Goal: Task Accomplishment & Management: Use online tool/utility

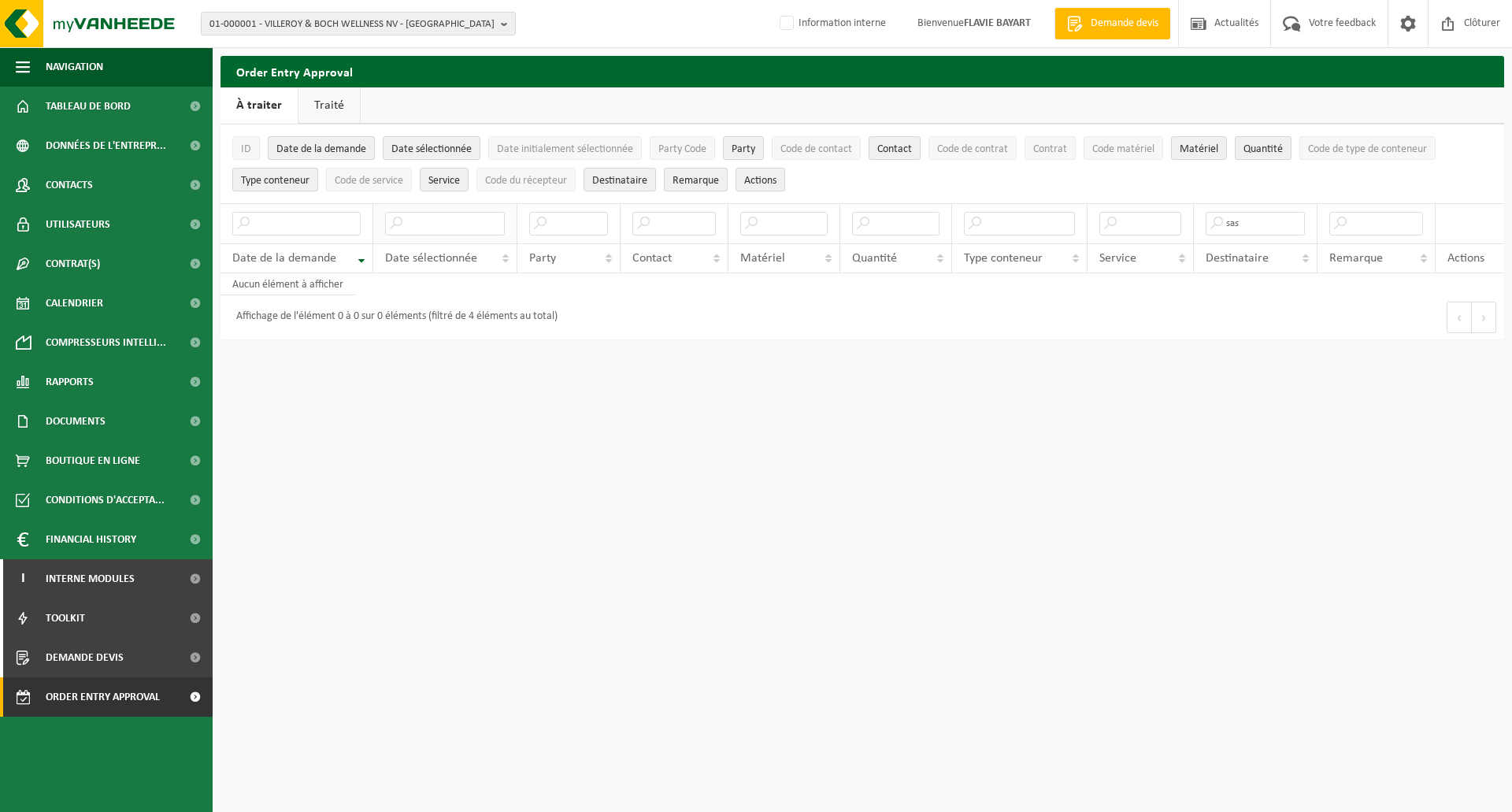
click at [457, 227] on input "text" at bounding box center [445, 224] width 120 height 24
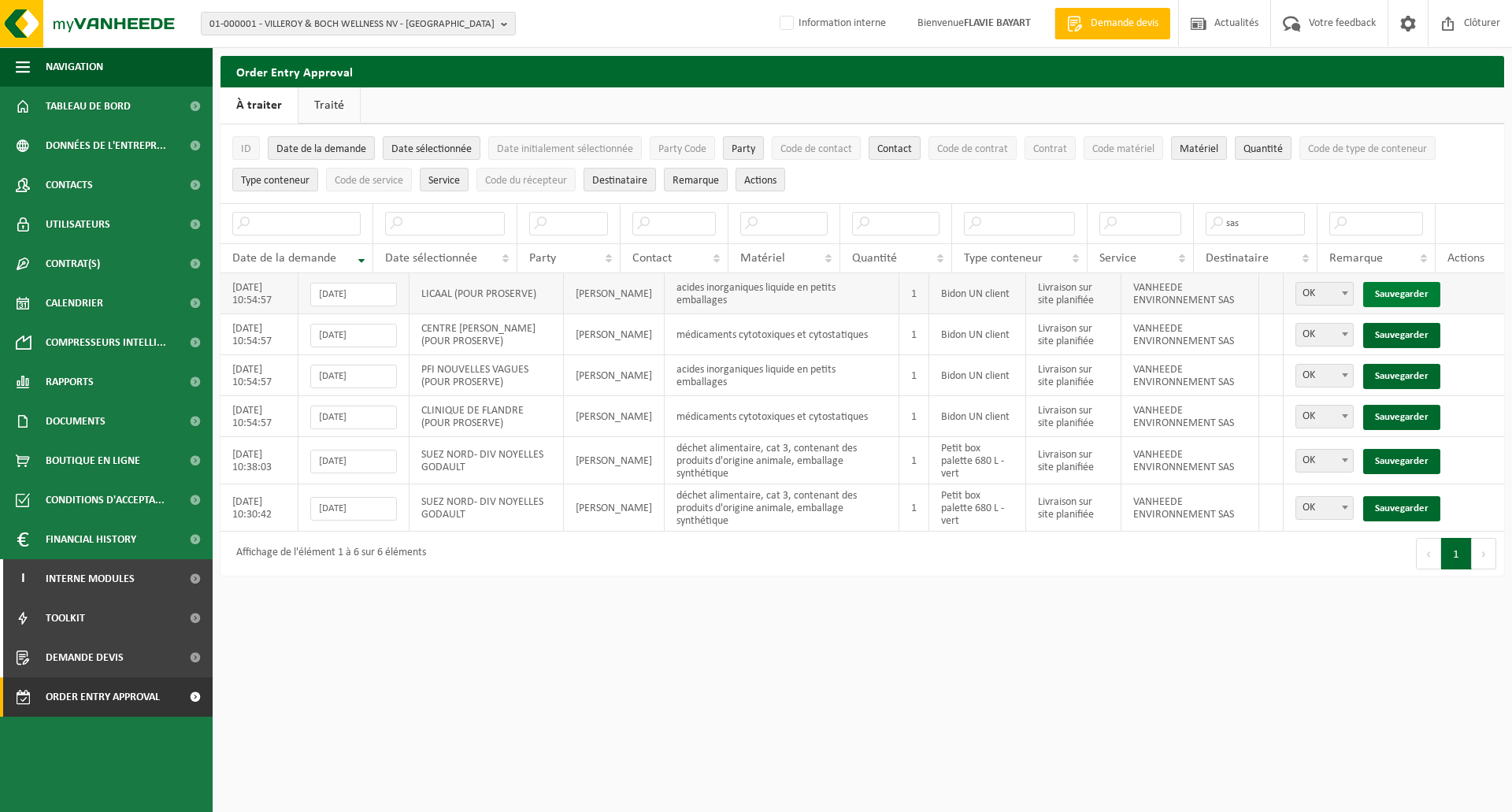
click at [1391, 290] on link "Sauvegarder" at bounding box center [1402, 294] width 77 height 25
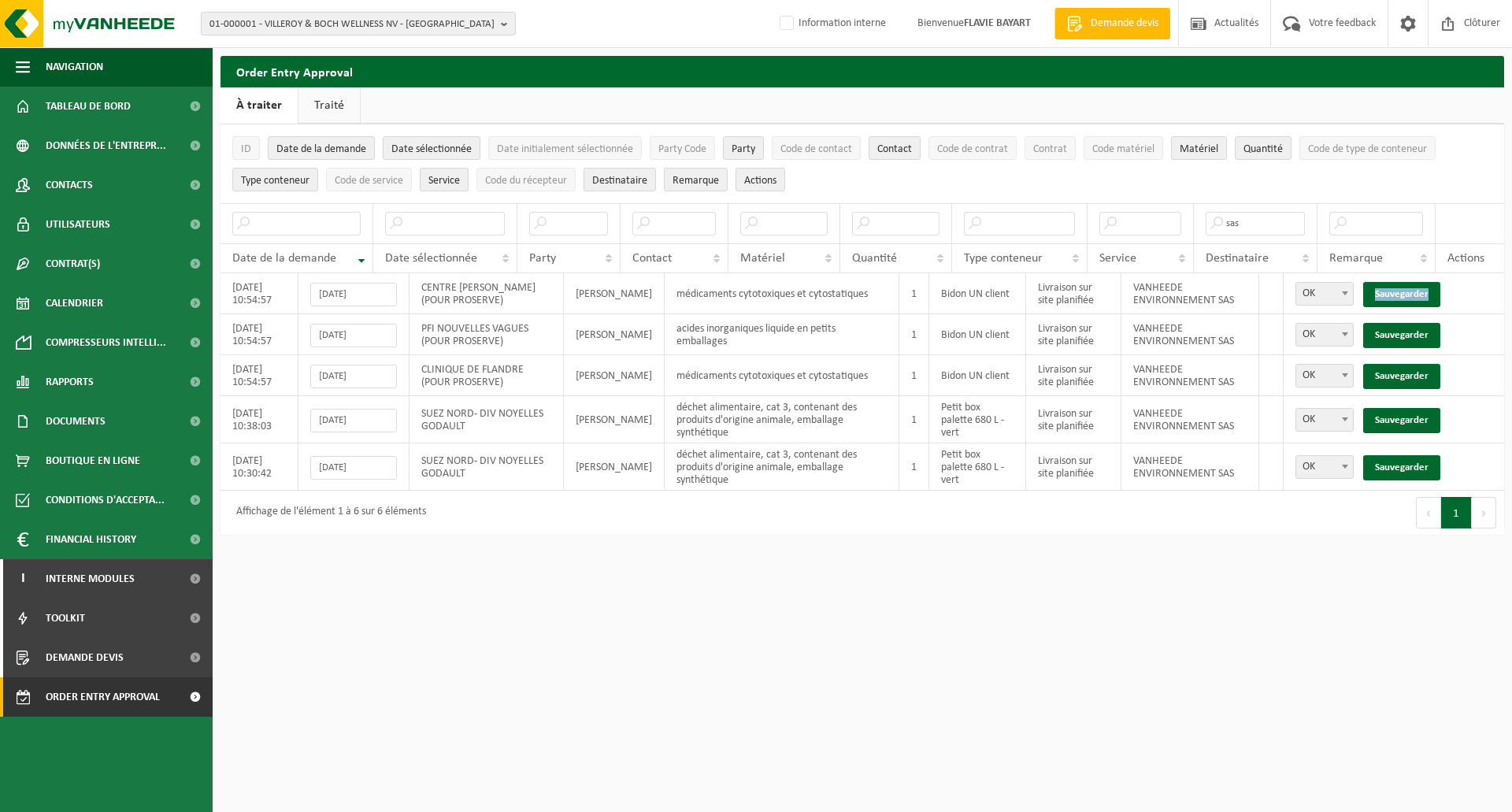
click at [1391, 290] on link "Sauvegarder" at bounding box center [1402, 294] width 77 height 25
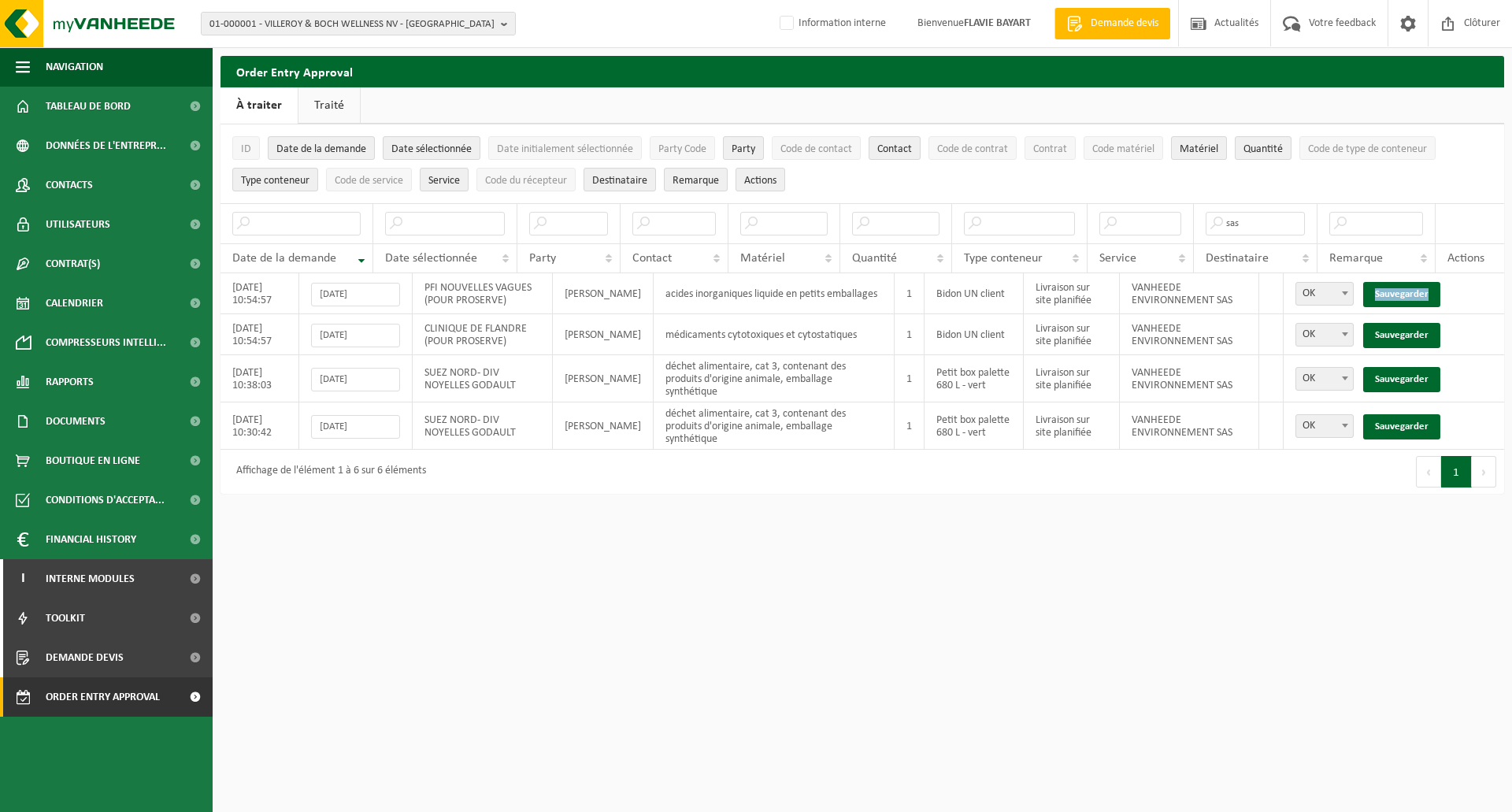
click at [1391, 290] on link "Sauvegarder" at bounding box center [1402, 294] width 77 height 25
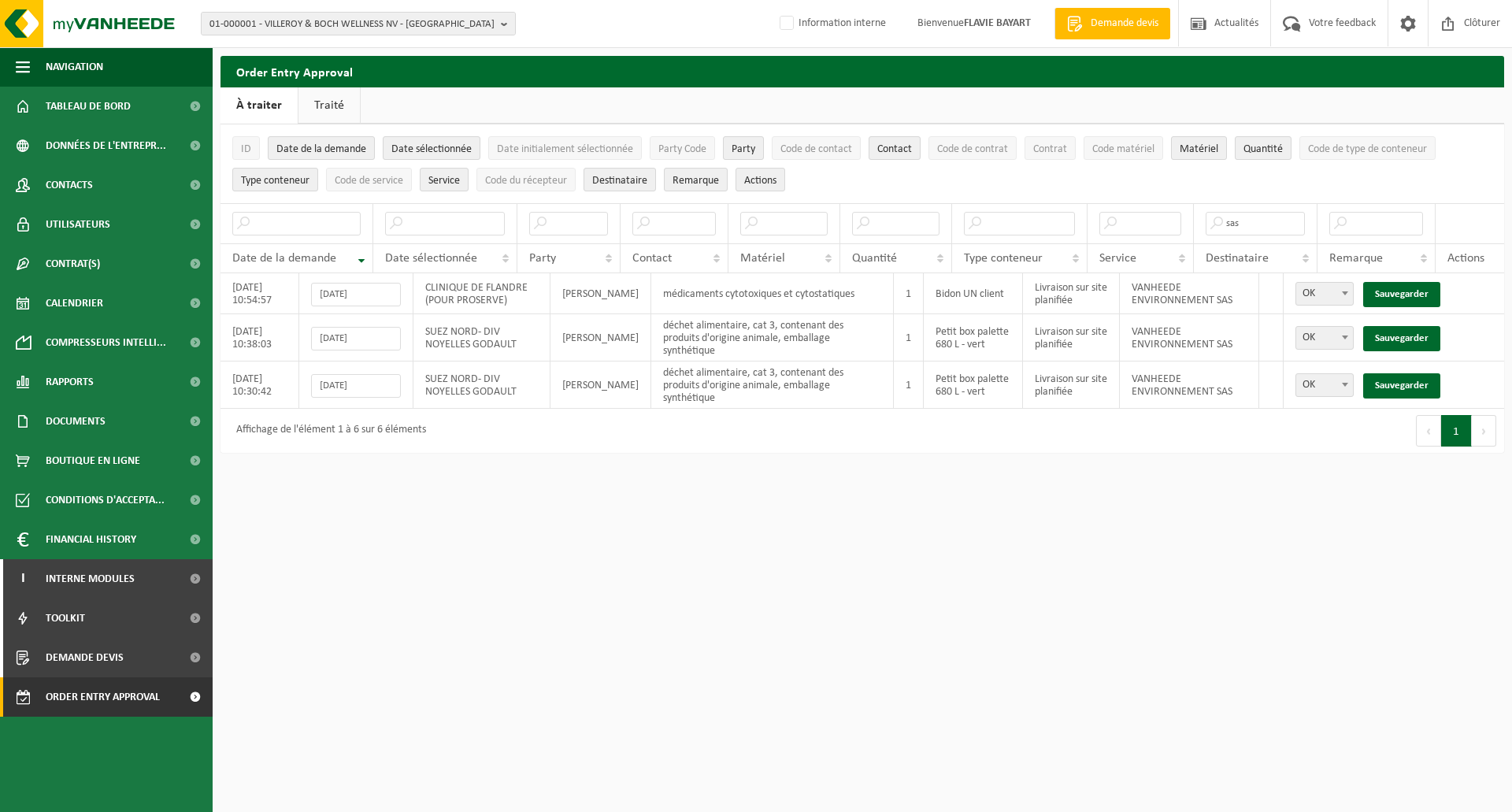
click at [1391, 290] on link "Sauvegarder" at bounding box center [1402, 294] width 77 height 25
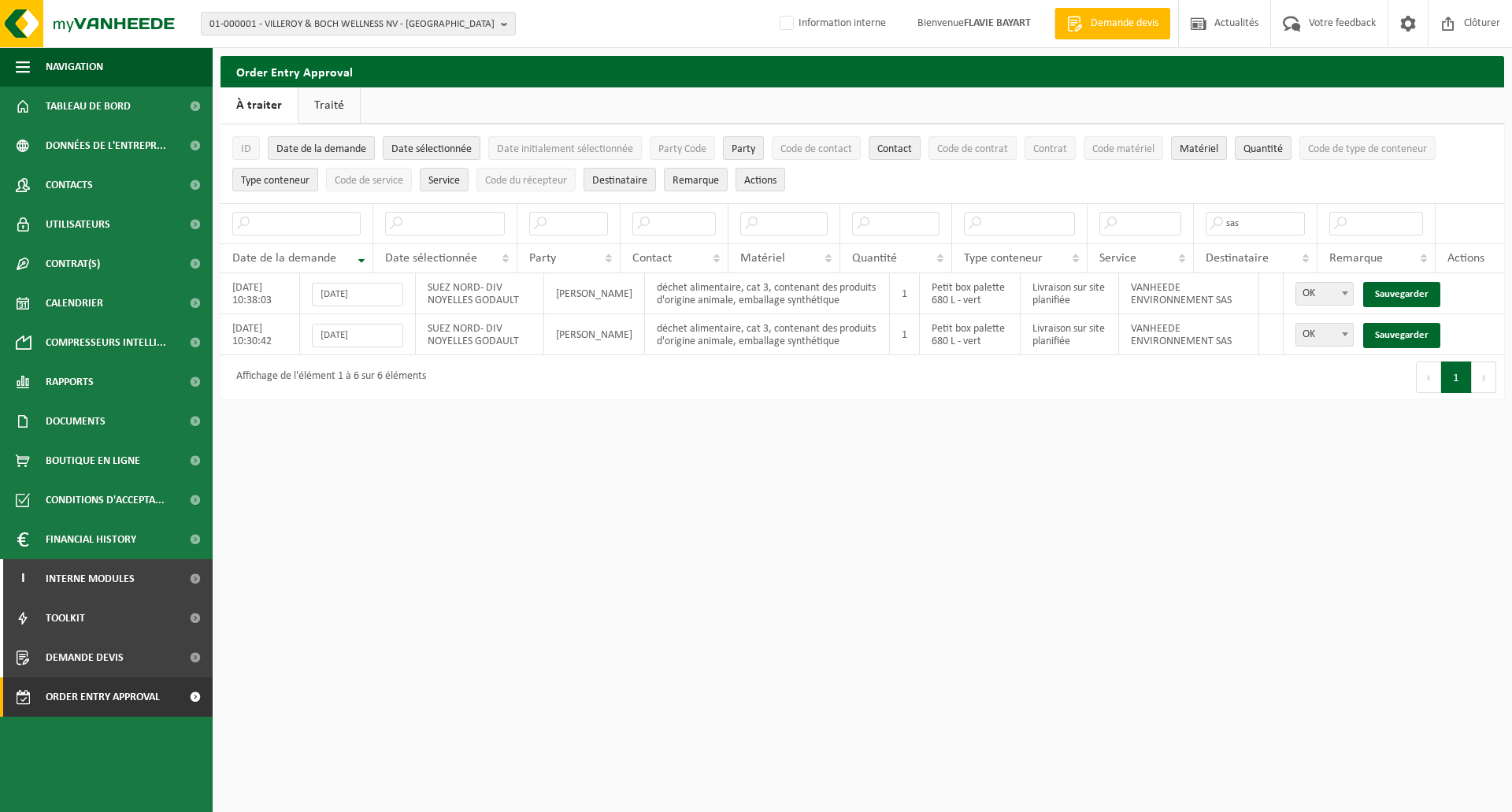
click at [1391, 290] on link "Sauvegarder" at bounding box center [1402, 294] width 77 height 25
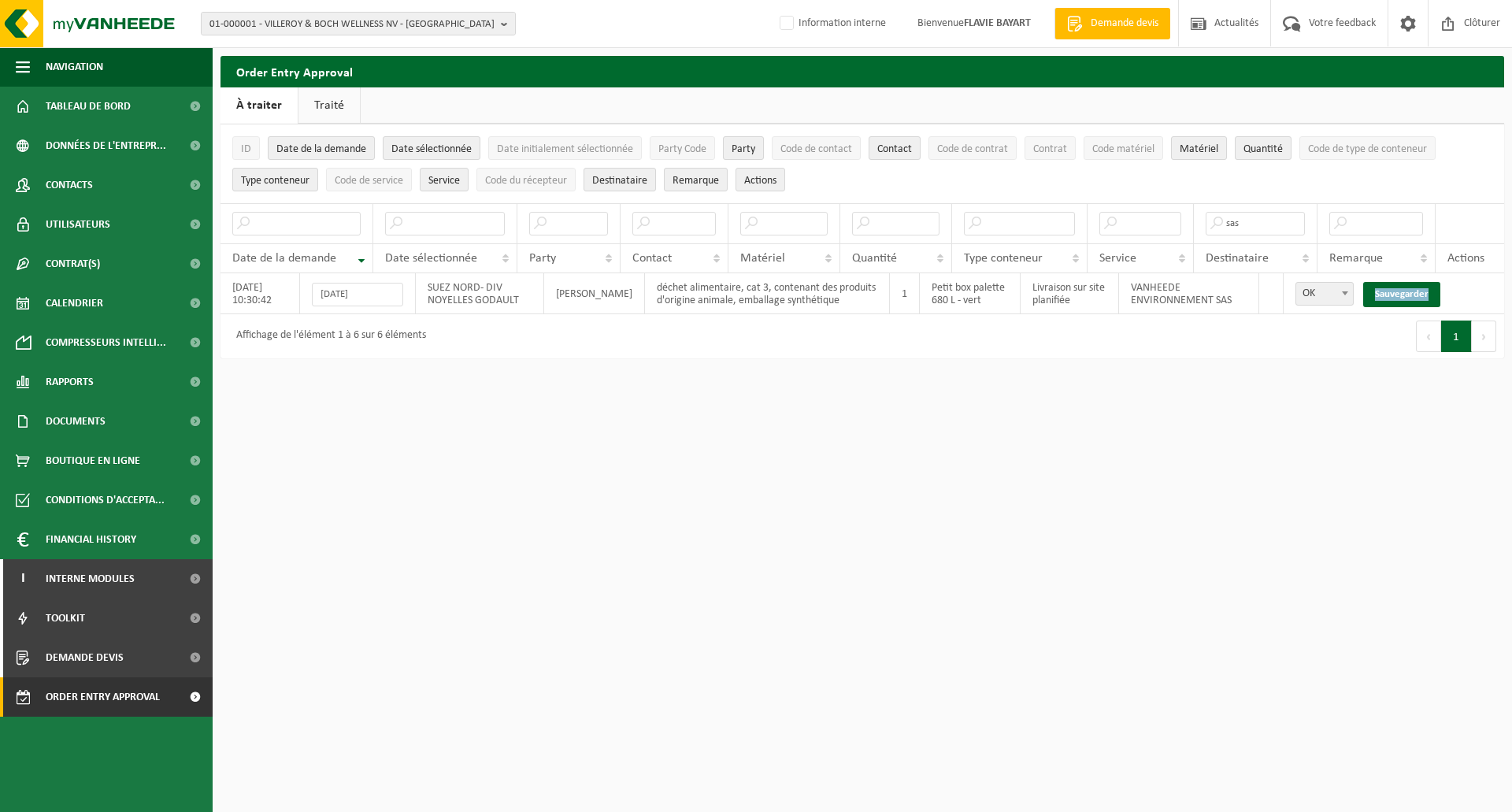
click at [1391, 290] on link "Sauvegarder" at bounding box center [1402, 294] width 77 height 25
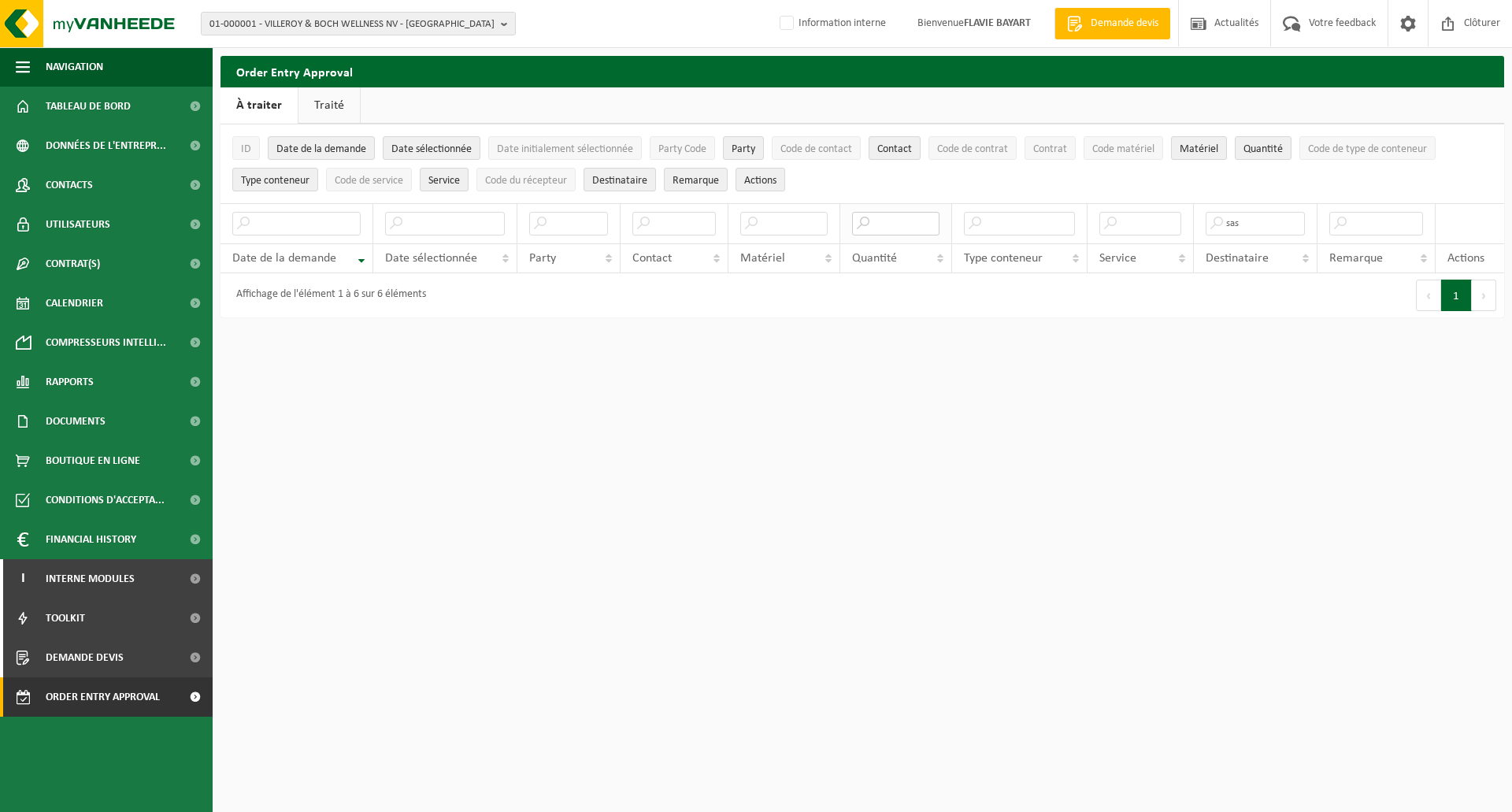
click at [904, 226] on input "text" at bounding box center [896, 224] width 87 height 24
click at [459, 224] on input "text" at bounding box center [445, 224] width 120 height 24
click at [430, 224] on input "text" at bounding box center [445, 224] width 120 height 24
